Goal: Information Seeking & Learning: Learn about a topic

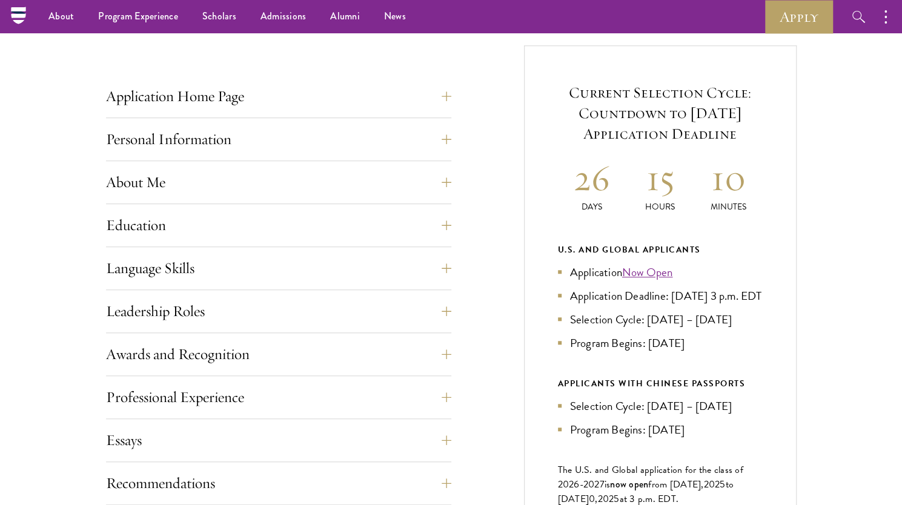
scroll to position [446, 0]
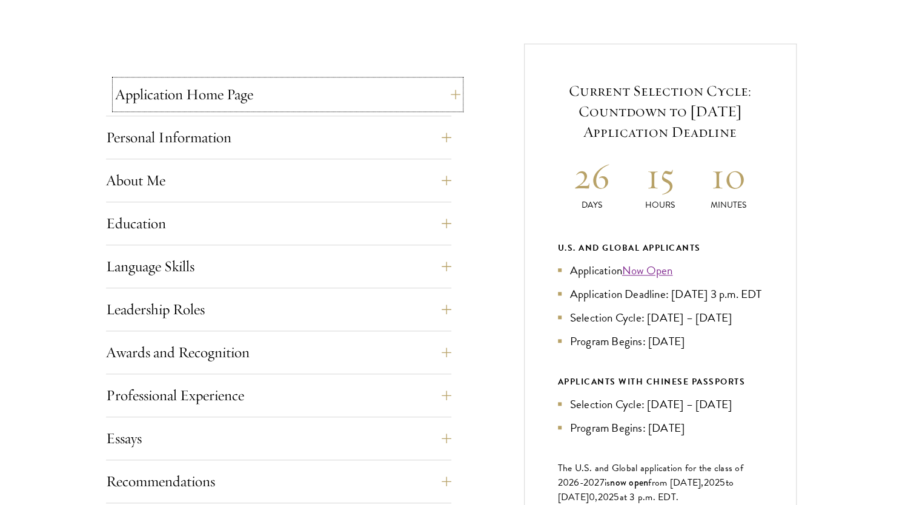
click at [319, 105] on button "Application Home Page" at bounding box center [287, 94] width 345 height 29
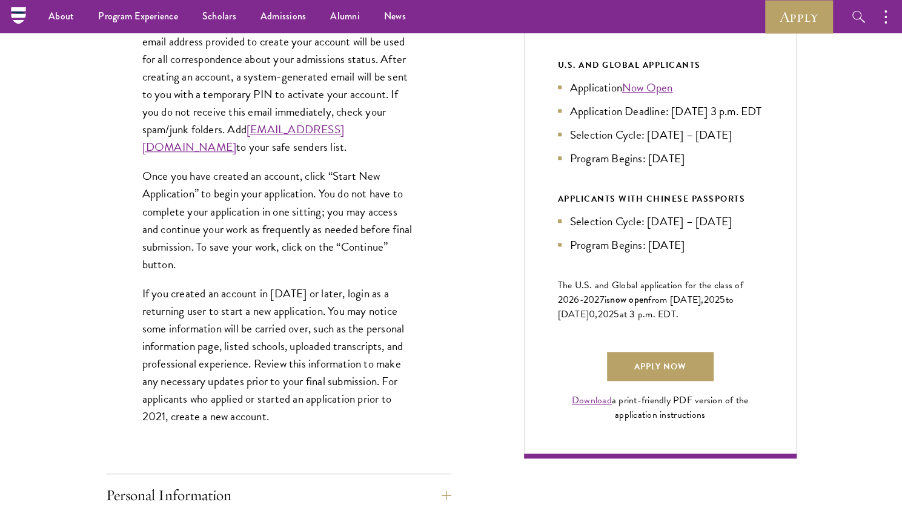
scroll to position [470, 0]
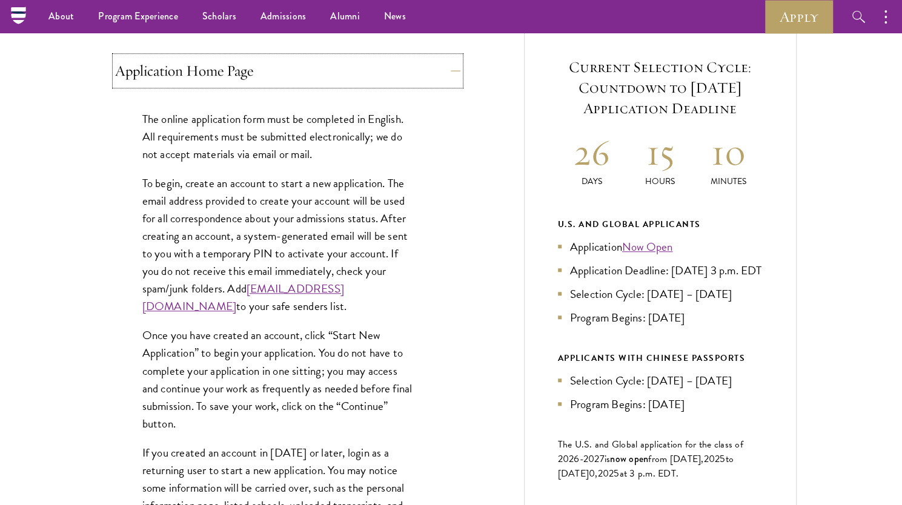
click at [307, 77] on button "Application Home Page" at bounding box center [287, 70] width 345 height 29
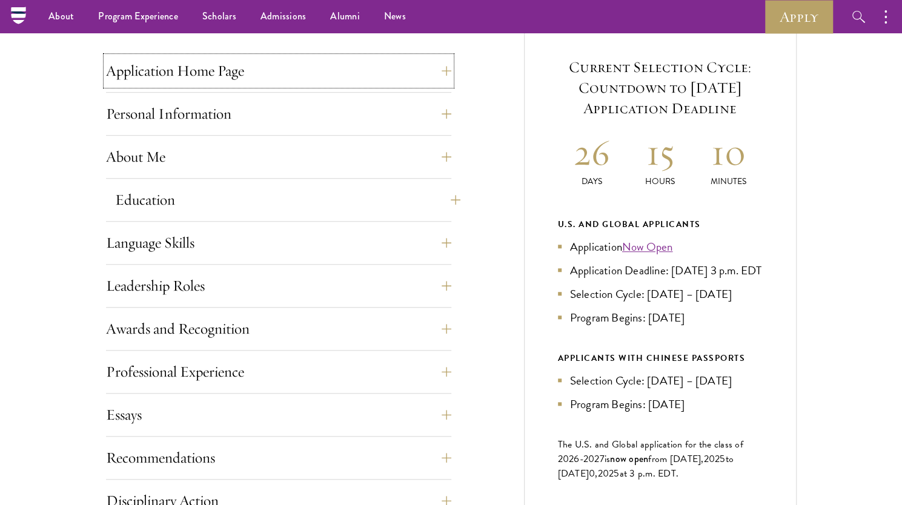
scroll to position [605, 0]
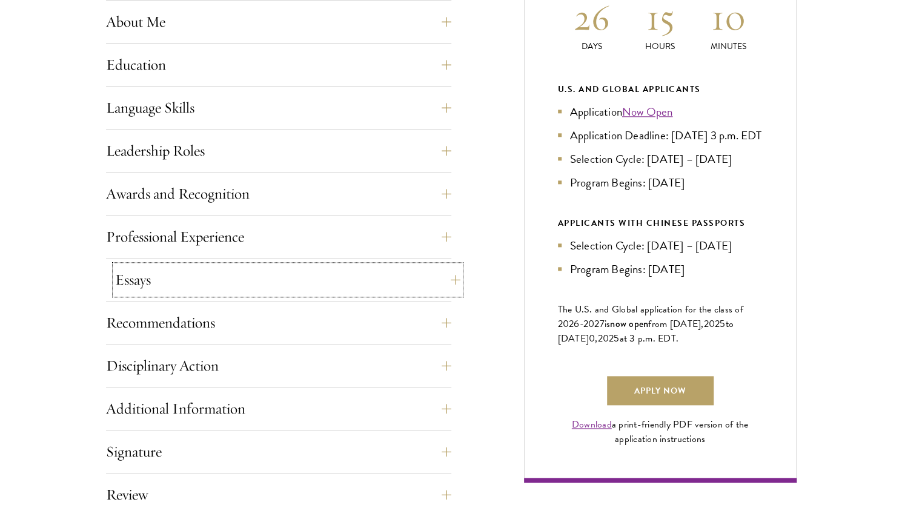
click at [244, 279] on button "Essays" at bounding box center [287, 279] width 345 height 29
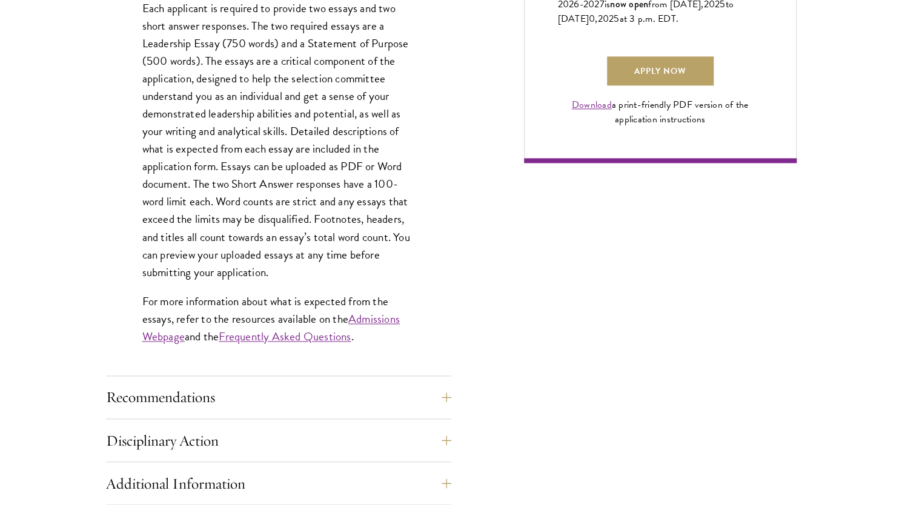
scroll to position [933, 0]
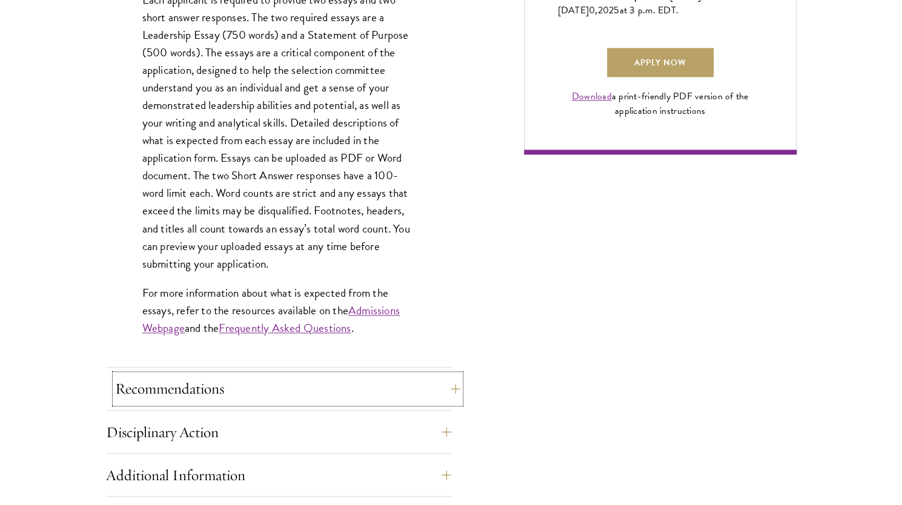
click at [228, 392] on button "Recommendations" at bounding box center [287, 388] width 345 height 29
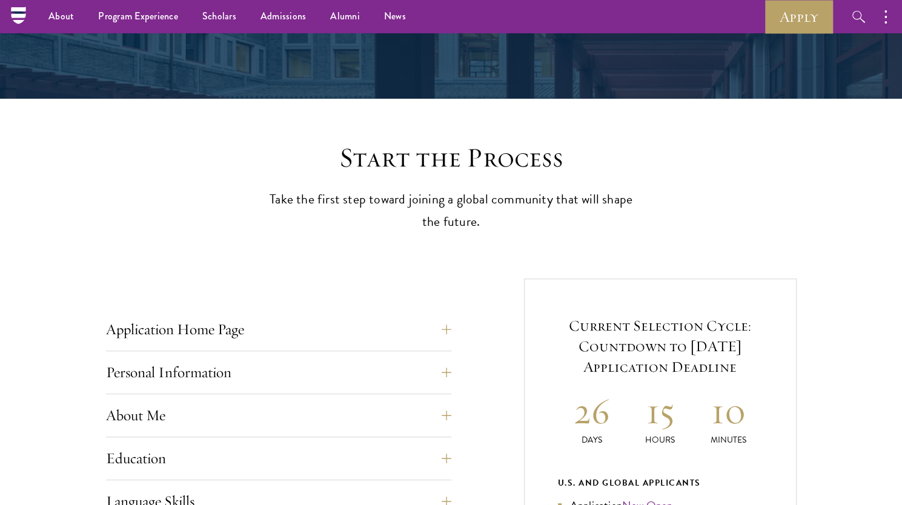
scroll to position [215, 0]
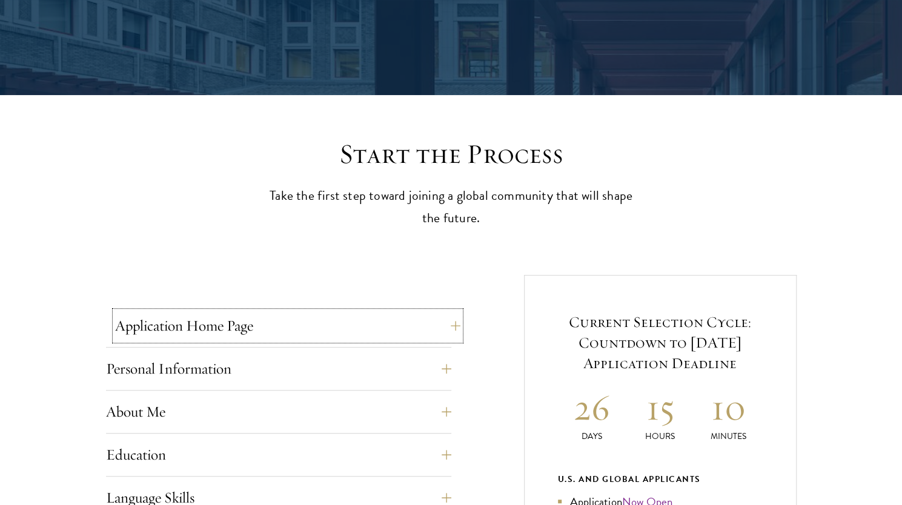
click at [229, 321] on button "Application Home Page" at bounding box center [287, 325] width 345 height 29
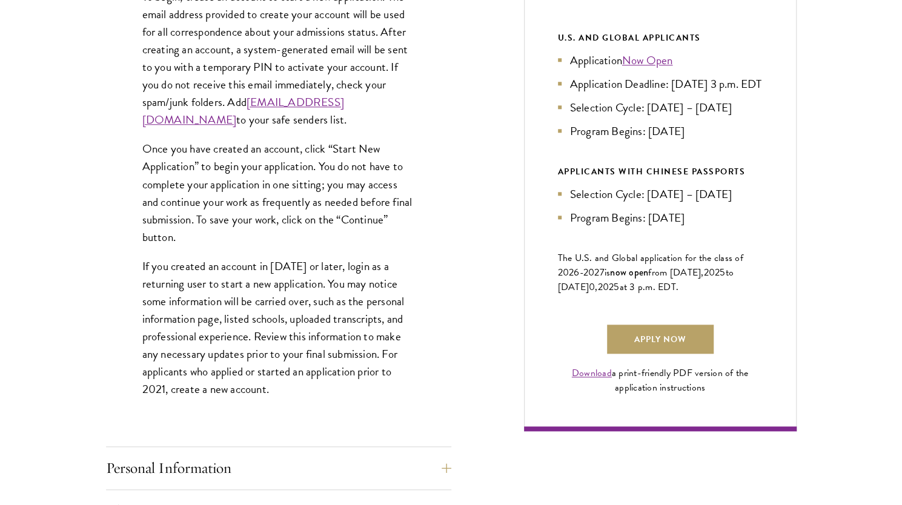
scroll to position [678, 0]
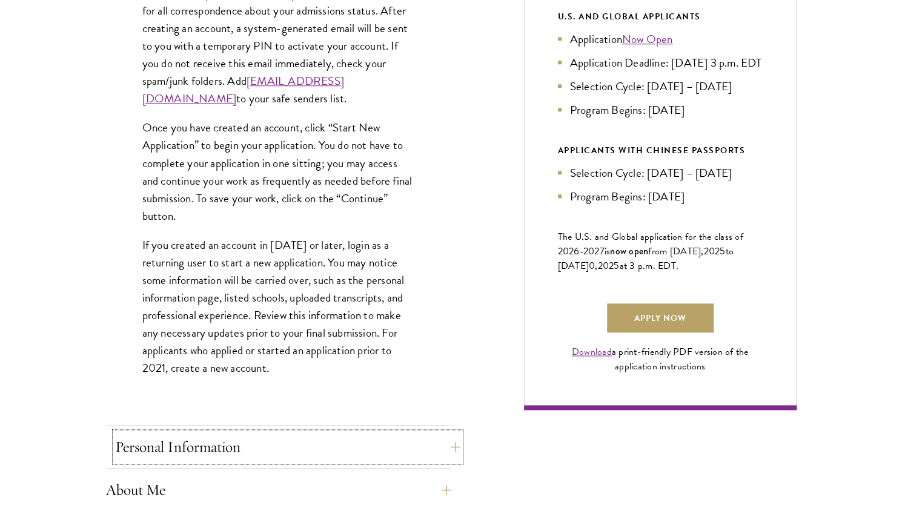
click at [177, 448] on button "Personal Information" at bounding box center [287, 446] width 345 height 29
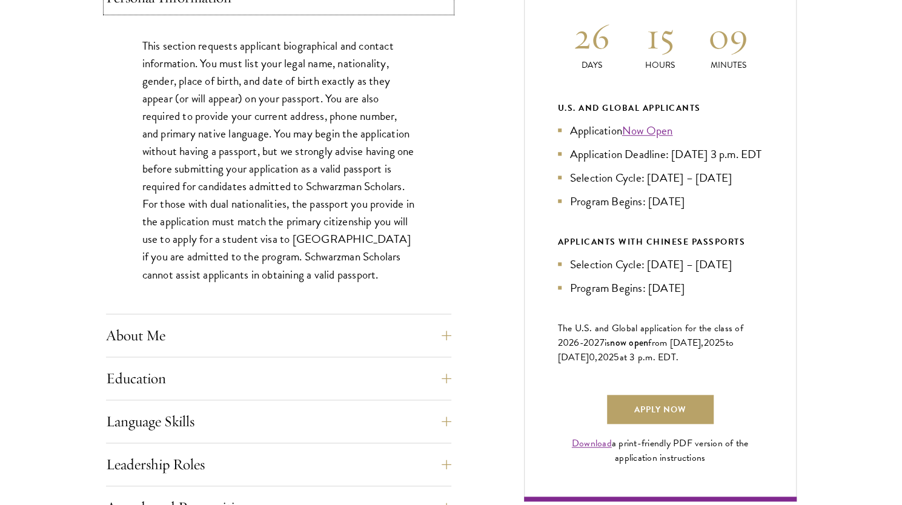
scroll to position [587, 0]
click at [251, 334] on button "About Me" at bounding box center [287, 334] width 345 height 29
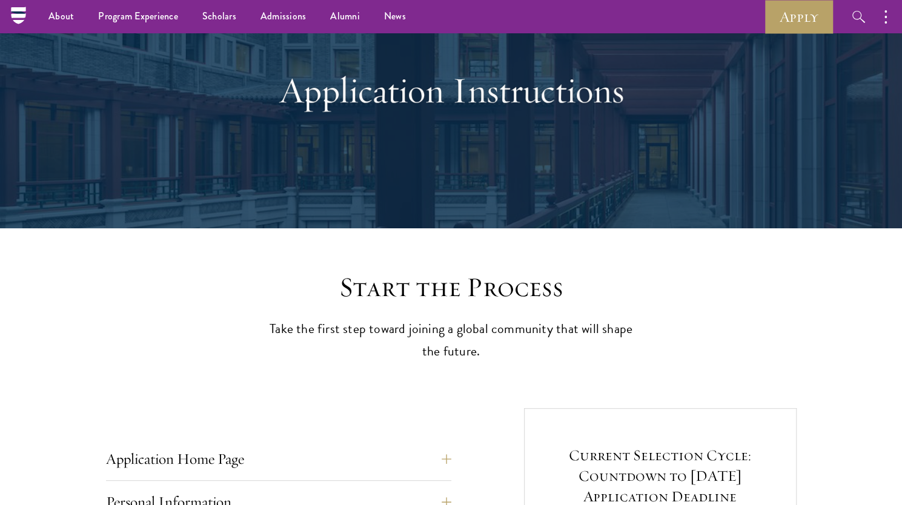
scroll to position [64, 0]
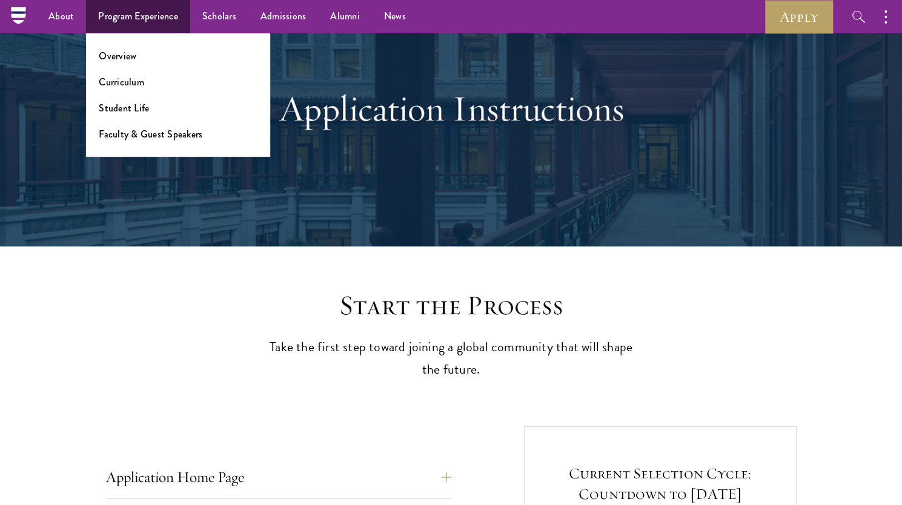
click at [133, 48] on ul "Overview Curriculum Student Life Faculty & Guest Speakers" at bounding box center [178, 95] width 184 height 124
click at [131, 56] on link "Overview" at bounding box center [118, 56] width 38 height 14
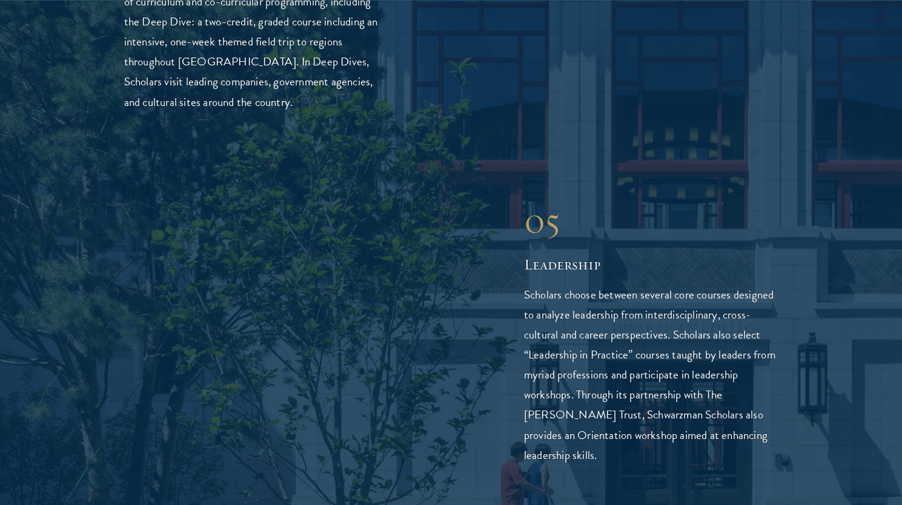
scroll to position [3050, 0]
